Goal: Communication & Community: Answer question/provide support

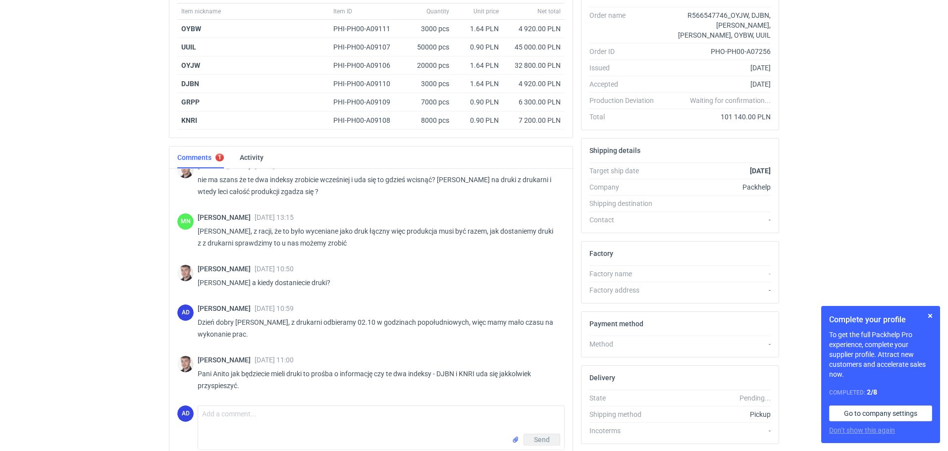
scroll to position [220, 0]
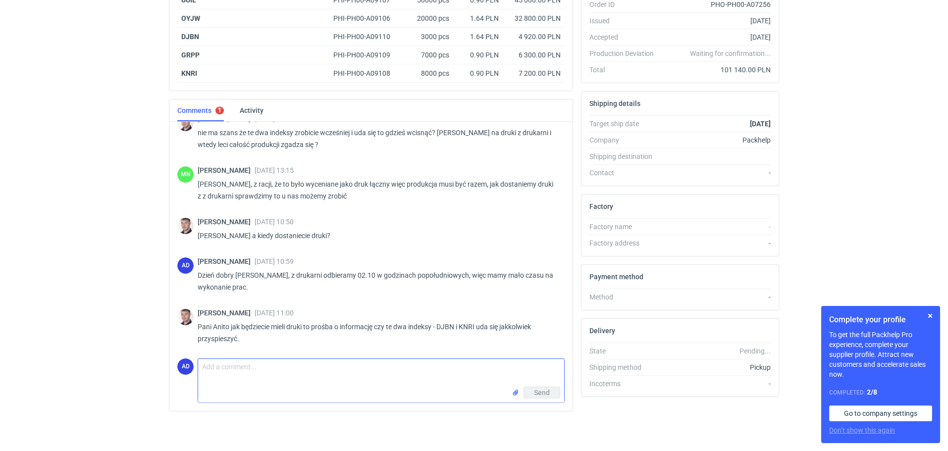
click at [234, 365] on textarea "Comment message" at bounding box center [381, 373] width 366 height 28
drag, startPoint x: 518, startPoint y: 369, endPoint x: 464, endPoint y: 374, distance: 54.2
click at [464, 374] on textarea "[PERSON_NAME], drukarnia ma awarię i czekamy na informację kiedy zjadą nasze dr…" at bounding box center [381, 373] width 366 height 28
click at [544, 369] on textarea "[PERSON_NAME], drukarnia ma awarię i czekamy na informację kiedy zjadą nasze dr…" at bounding box center [381, 373] width 366 height 28
type textarea "[PERSON_NAME], drukarnia ma awarię i czekamy na informację kiedy zjadą nasze dr…"
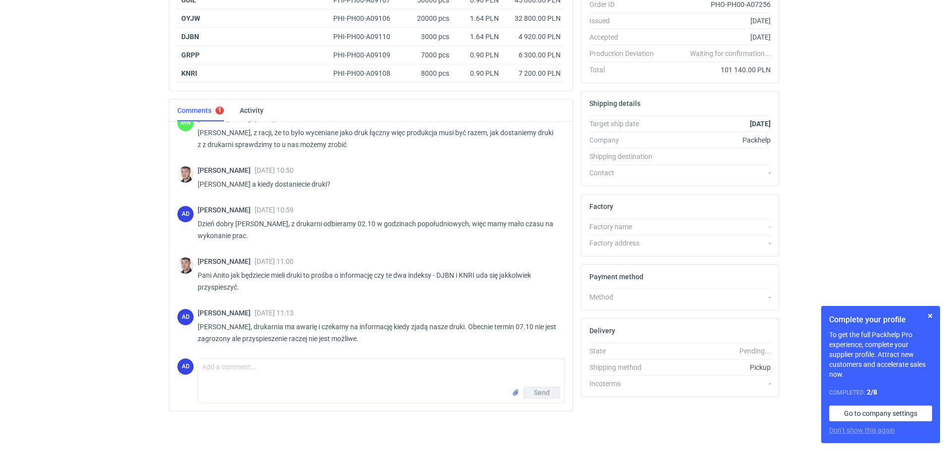
scroll to position [972, 0]
